Goal: Information Seeking & Learning: Learn about a topic

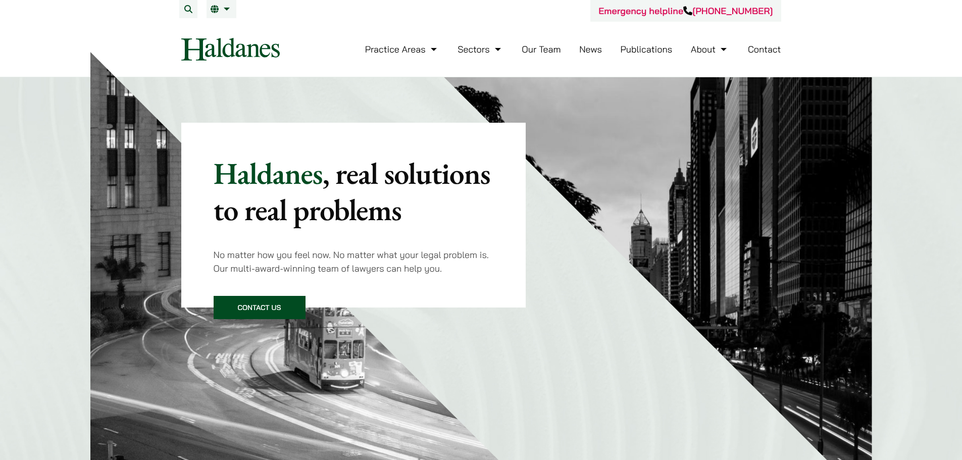
click at [533, 45] on link "Our Team" at bounding box center [541, 49] width 39 height 12
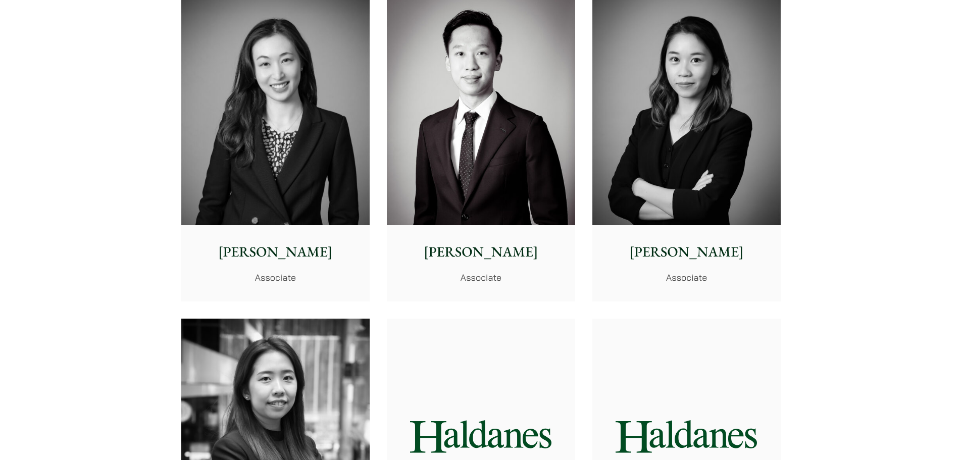
scroll to position [3332, 0]
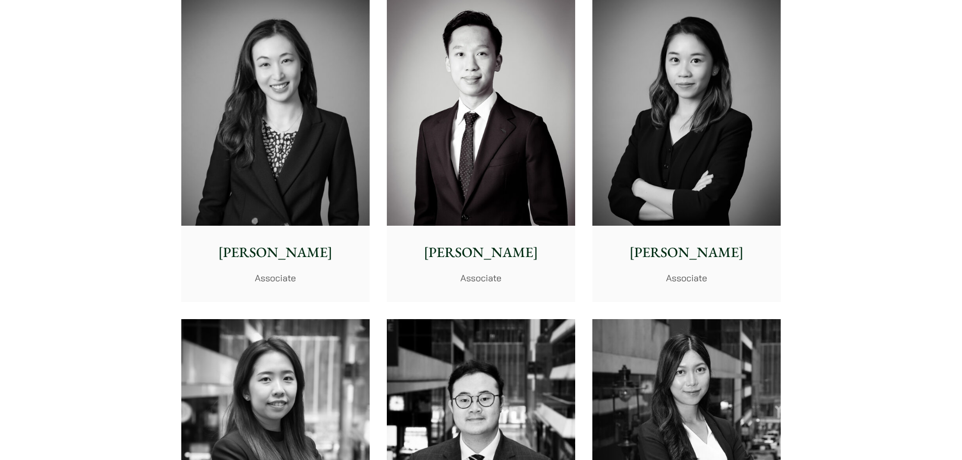
click at [303, 141] on img at bounding box center [275, 108] width 188 height 236
click at [452, 79] on img at bounding box center [481, 108] width 188 height 236
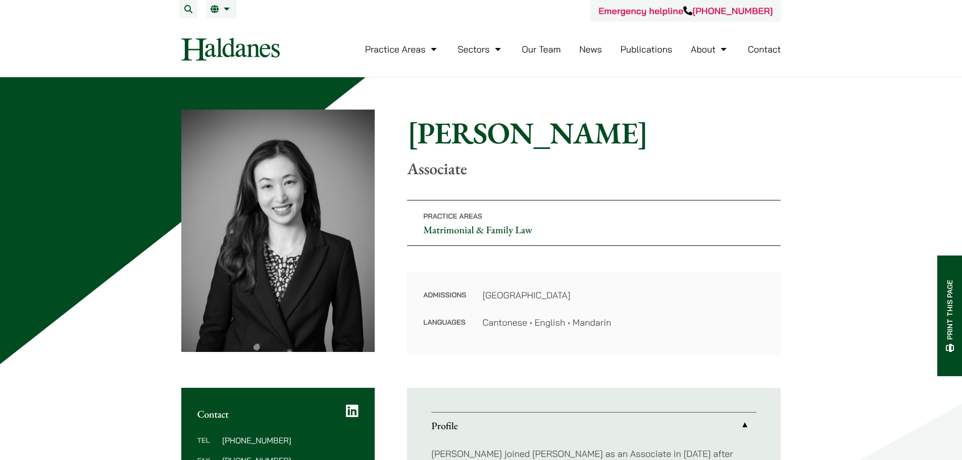
scroll to position [353, 0]
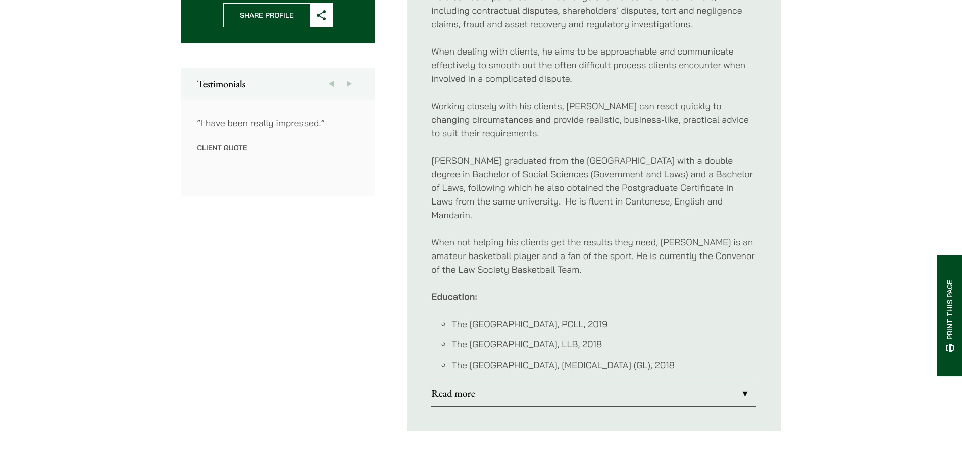
scroll to position [505, 0]
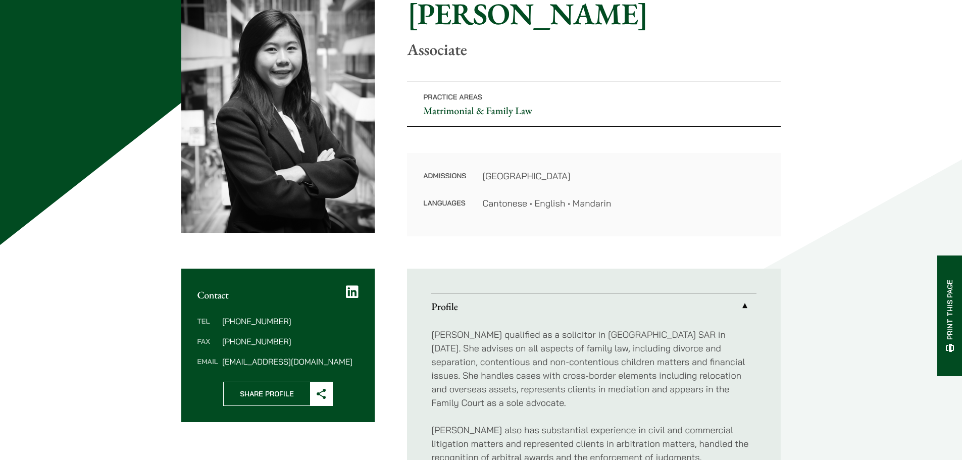
scroll to position [353, 0]
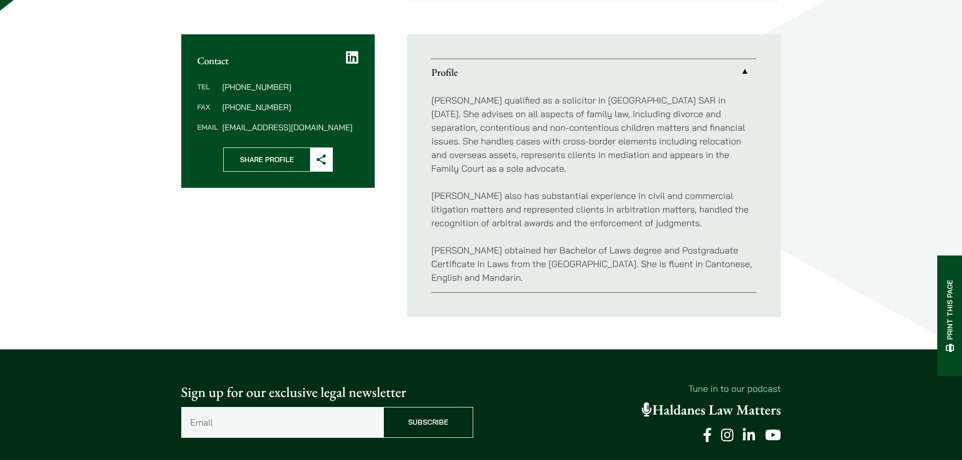
drag, startPoint x: 540, startPoint y: 266, endPoint x: 530, endPoint y: 244, distance: 23.7
click at [472, 227] on div "[PERSON_NAME] qualified as a solicitor in [GEOGRAPHIC_DATA] SAR in [DATE]. She …" at bounding box center [593, 188] width 325 height 207
click at [531, 244] on p "[PERSON_NAME] obtained her Bachelor of Laws degree and Postgraduate Certificate…" at bounding box center [593, 263] width 325 height 41
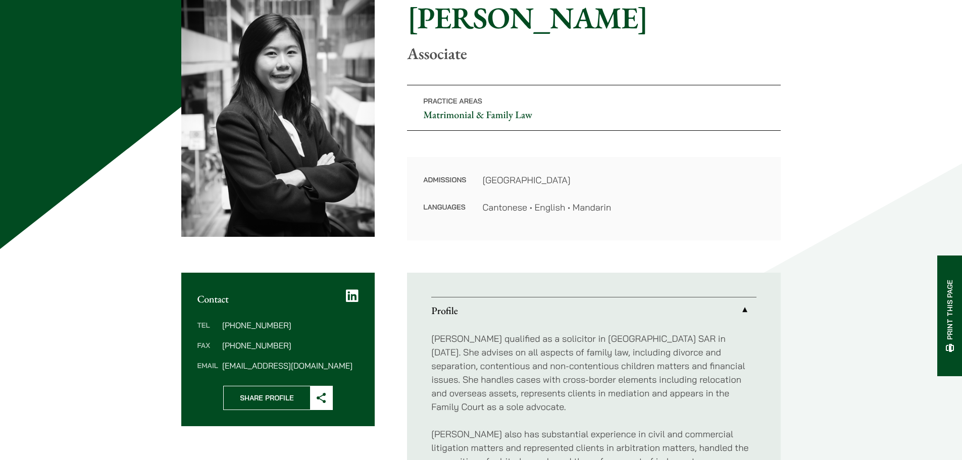
scroll to position [0, 0]
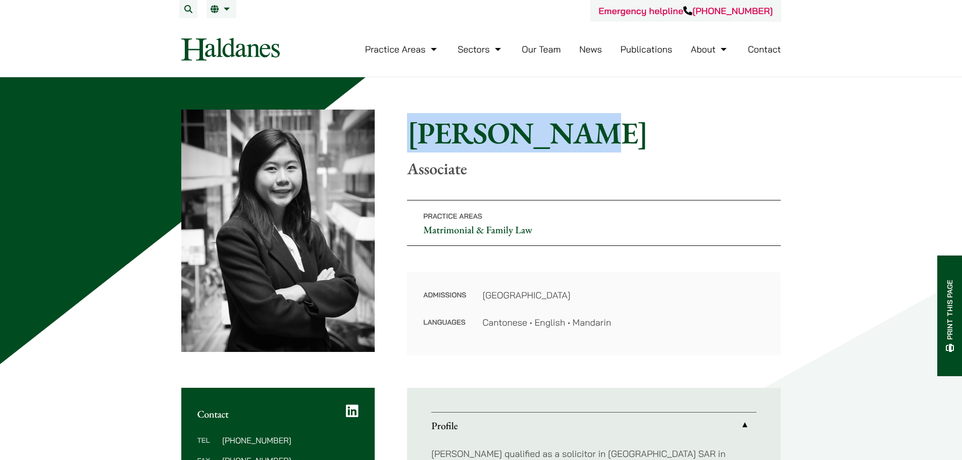
drag, startPoint x: 568, startPoint y: 138, endPoint x: 373, endPoint y: 138, distance: 195.4
click at [373, 138] on div "Home » Lawyers » [PERSON_NAME] [PERSON_NAME] Associate Practice Areas Matrimoni…" at bounding box center [481, 233] width 600 height 246
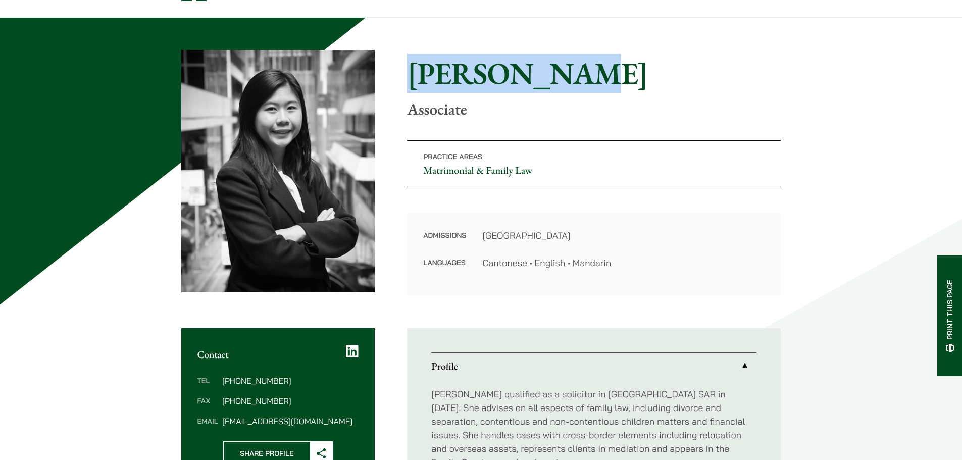
scroll to position [303, 0]
